Goal: Find contact information: Find contact information

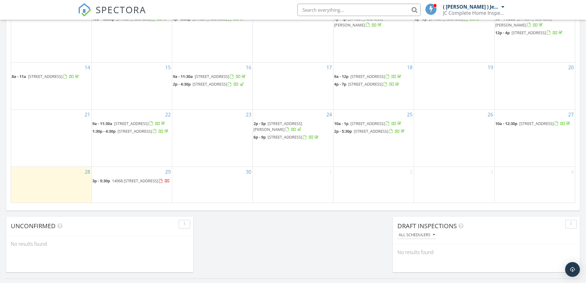
scroll to position [369, 0]
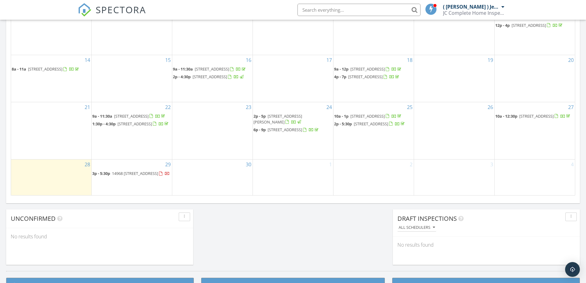
click at [153, 175] on span "14968 101a Ave 409, Surrey V3R 0E8" at bounding box center [135, 173] width 46 height 6
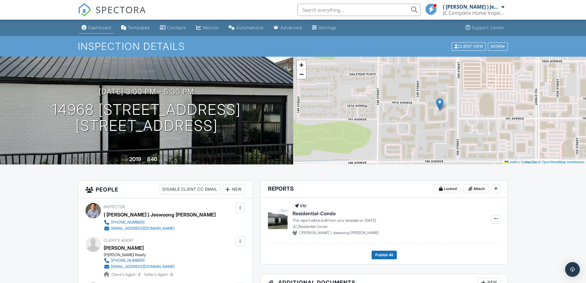
click at [105, 26] on div "Dashboard" at bounding box center [99, 27] width 23 height 5
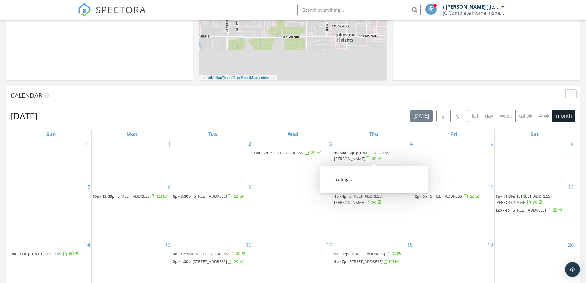
scroll to position [338, 0]
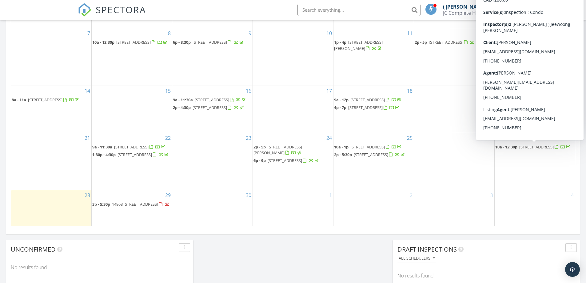
click at [538, 147] on span "[STREET_ADDRESS]" at bounding box center [536, 147] width 34 height 6
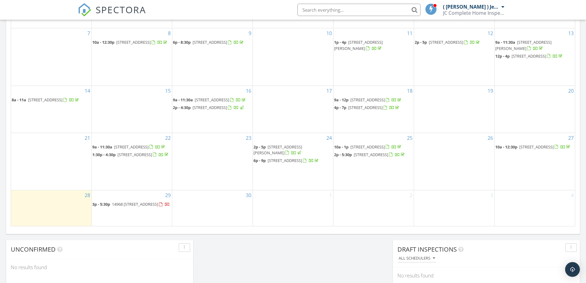
scroll to position [340, 0]
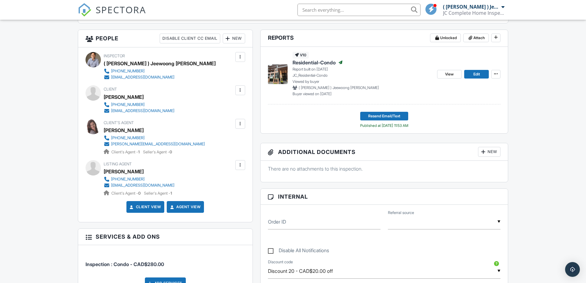
drag, startPoint x: 186, startPoint y: 101, endPoint x: 159, endPoint y: 107, distance: 28.4
click at [185, 101] on div "Client Kevin Kim 604-704-7990 kevhkim009@gmail.com" at bounding box center [165, 99] width 160 height 28
click at [157, 107] on div "604-704-7990 kevhkim009@gmail.com" at bounding box center [142, 107] width 76 height 12
click at [192, 101] on div "Client Kevin Kim 604-704-7990 kevhkim009@gmail.com" at bounding box center [165, 99] width 160 height 28
drag, startPoint x: 166, startPoint y: 103, endPoint x: 162, endPoint y: 103, distance: 4.0
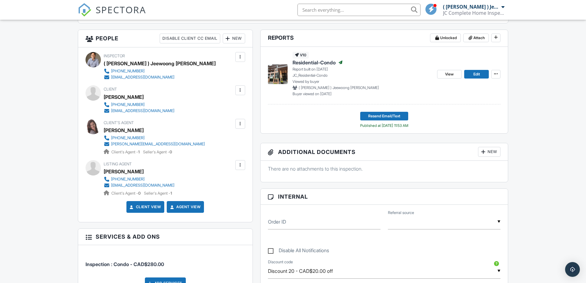
click at [164, 103] on div "Client Kevin Kim 604-704-7990 kevhkim009@gmail.com" at bounding box center [154, 99] width 100 height 28
click at [173, 94] on div "Client Kevin Kim 604-704-7990 kevhkim009@gmail.com" at bounding box center [154, 99] width 100 height 28
drag, startPoint x: 160, startPoint y: 101, endPoint x: 124, endPoint y: 105, distance: 35.7
click at [124, 105] on div "Client Kevin Kim 604-704-7990 kevhkim009@gmail.com" at bounding box center [154, 99] width 100 height 28
click at [137, 94] on div "Kevin Kim" at bounding box center [142, 96] width 76 height 9
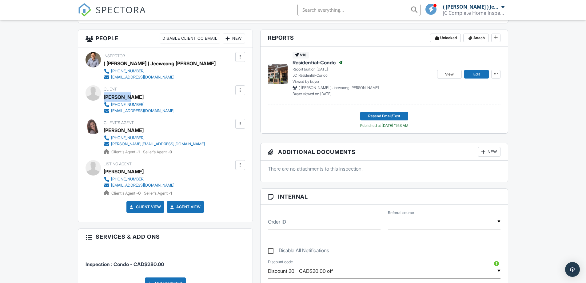
drag, startPoint x: 137, startPoint y: 96, endPoint x: 104, endPoint y: 98, distance: 33.0
click at [104, 98] on div "Kevin Kim" at bounding box center [142, 96] width 76 height 9
copy div "Kevin Kim"
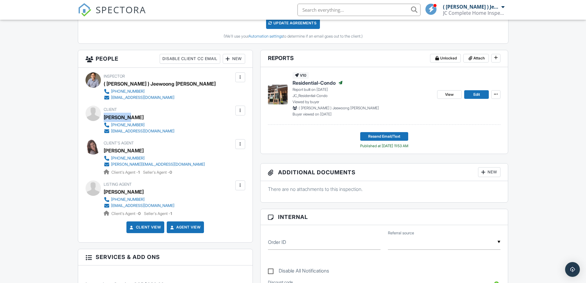
scroll to position [185, 0]
